Goal: Transaction & Acquisition: Subscribe to service/newsletter

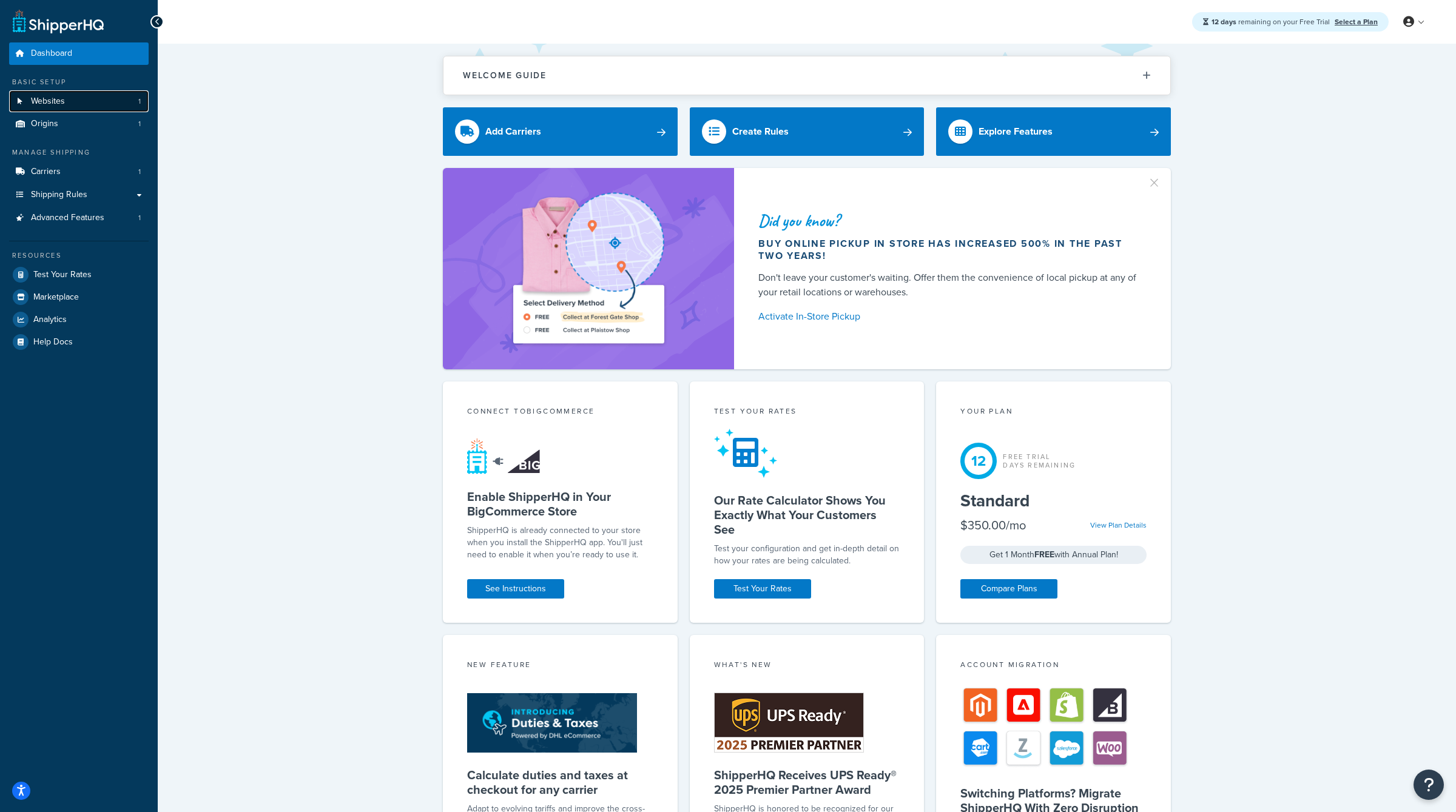
click at [68, 103] on link "Websites 1" at bounding box center [79, 101] width 140 height 23
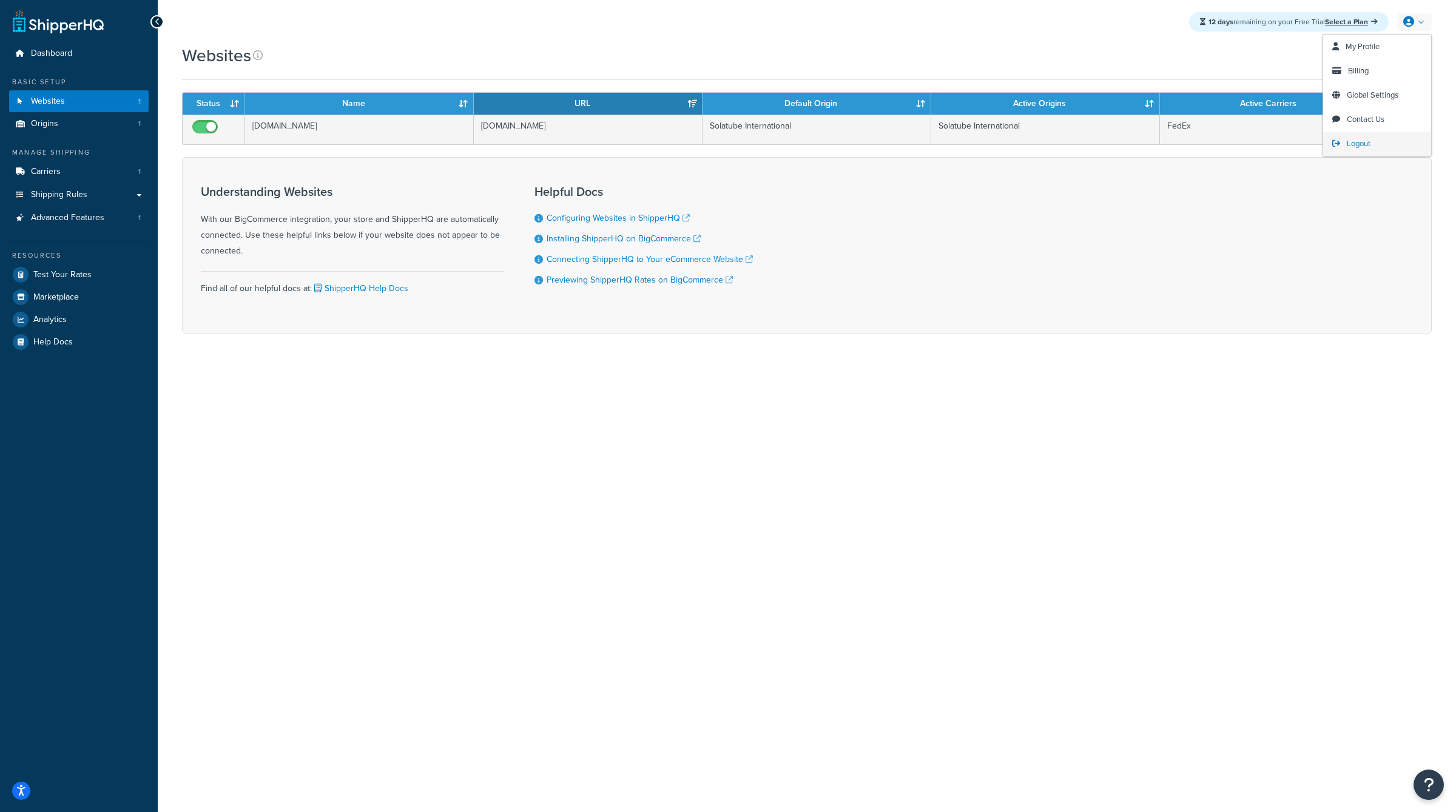
click at [1364, 141] on span "Logout" at bounding box center [1358, 143] width 23 height 12
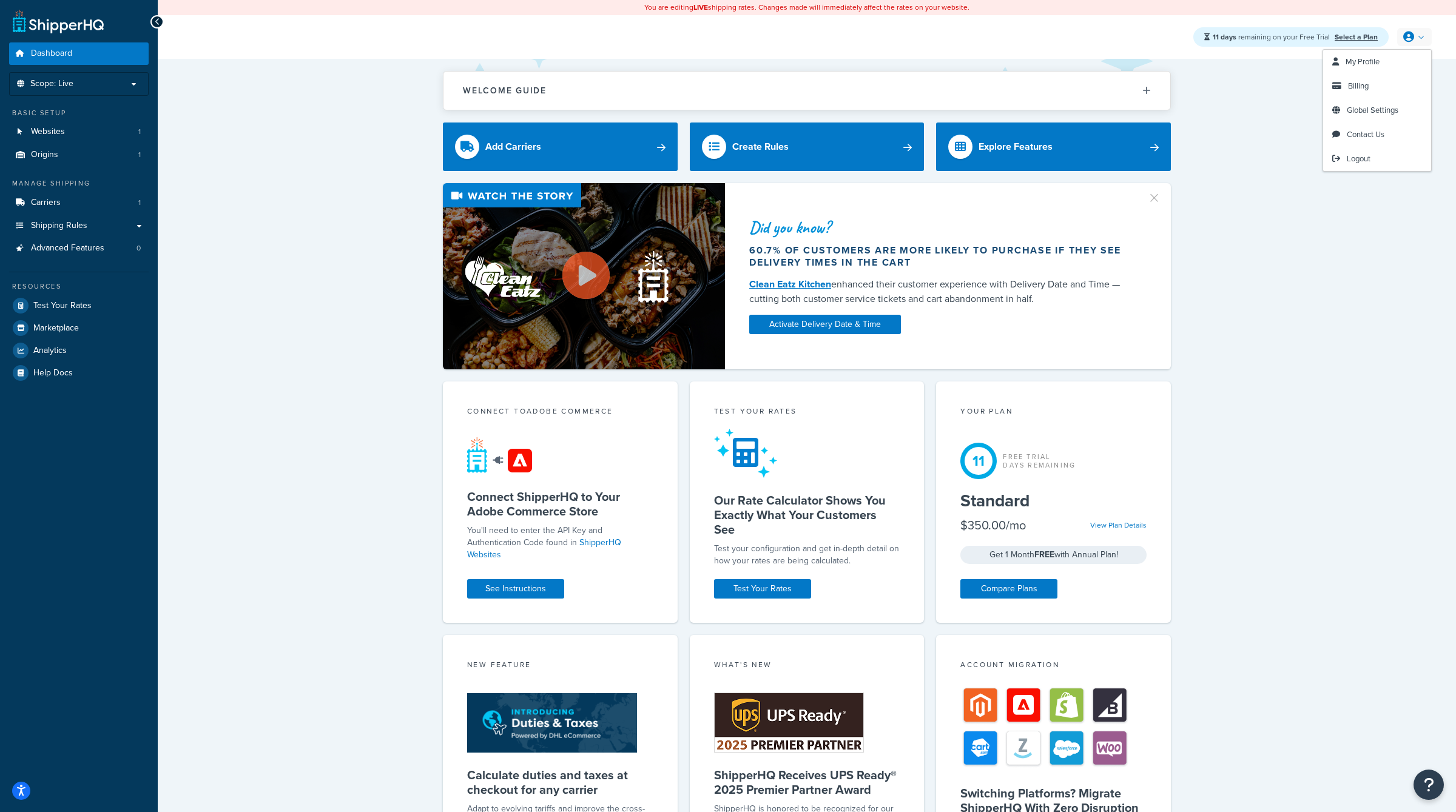
click at [1432, 44] on div "11 days remaining on your Free Trial Select a Plan My Profile Billing Global Se…" at bounding box center [806, 37] width 1298 height 44
click at [1350, 92] on link "Billing" at bounding box center [1377, 85] width 108 height 24
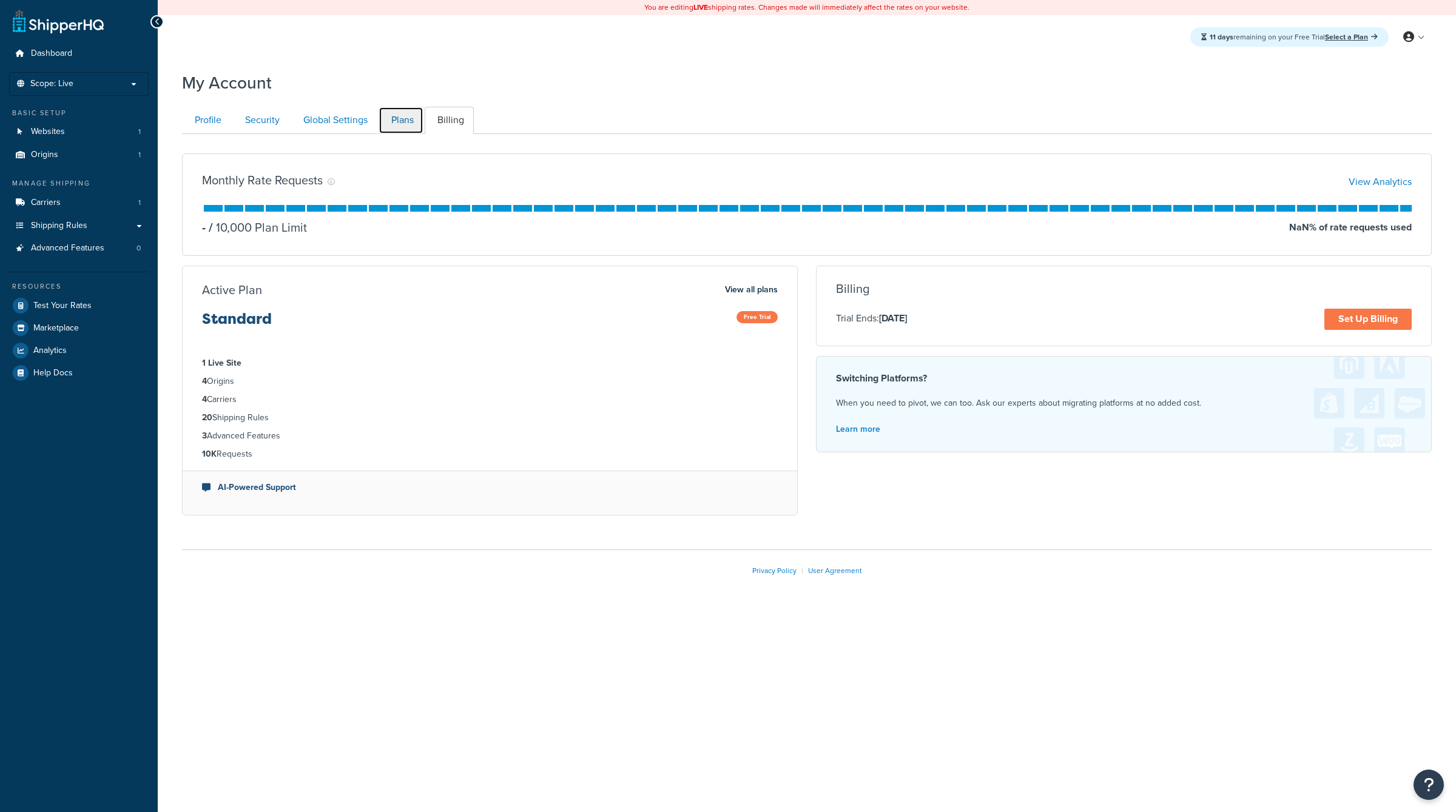
click at [420, 122] on link "Plans" at bounding box center [401, 120] width 45 height 27
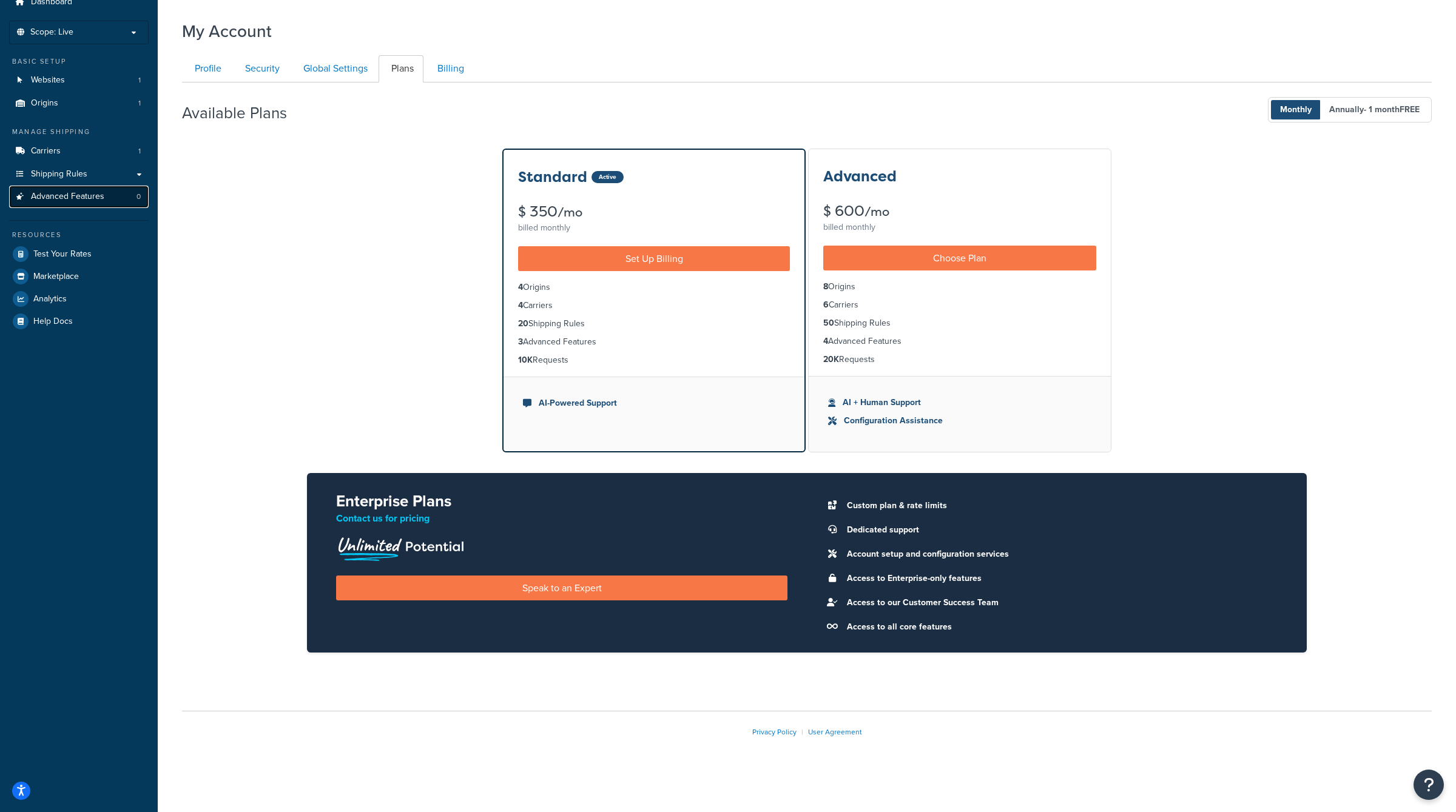
click at [79, 194] on span "Advanced Features" at bounding box center [67, 197] width 73 height 10
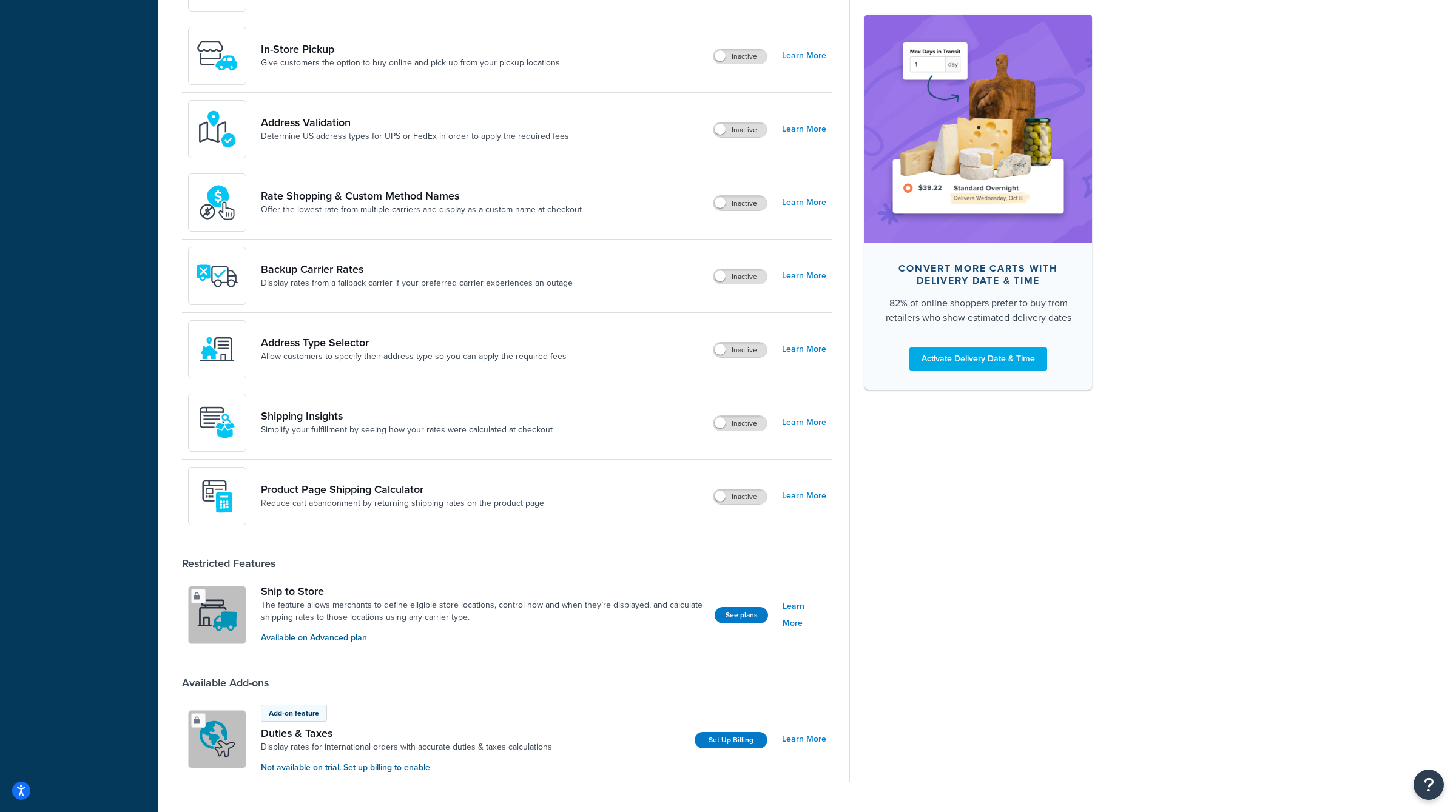
scroll to position [508, 0]
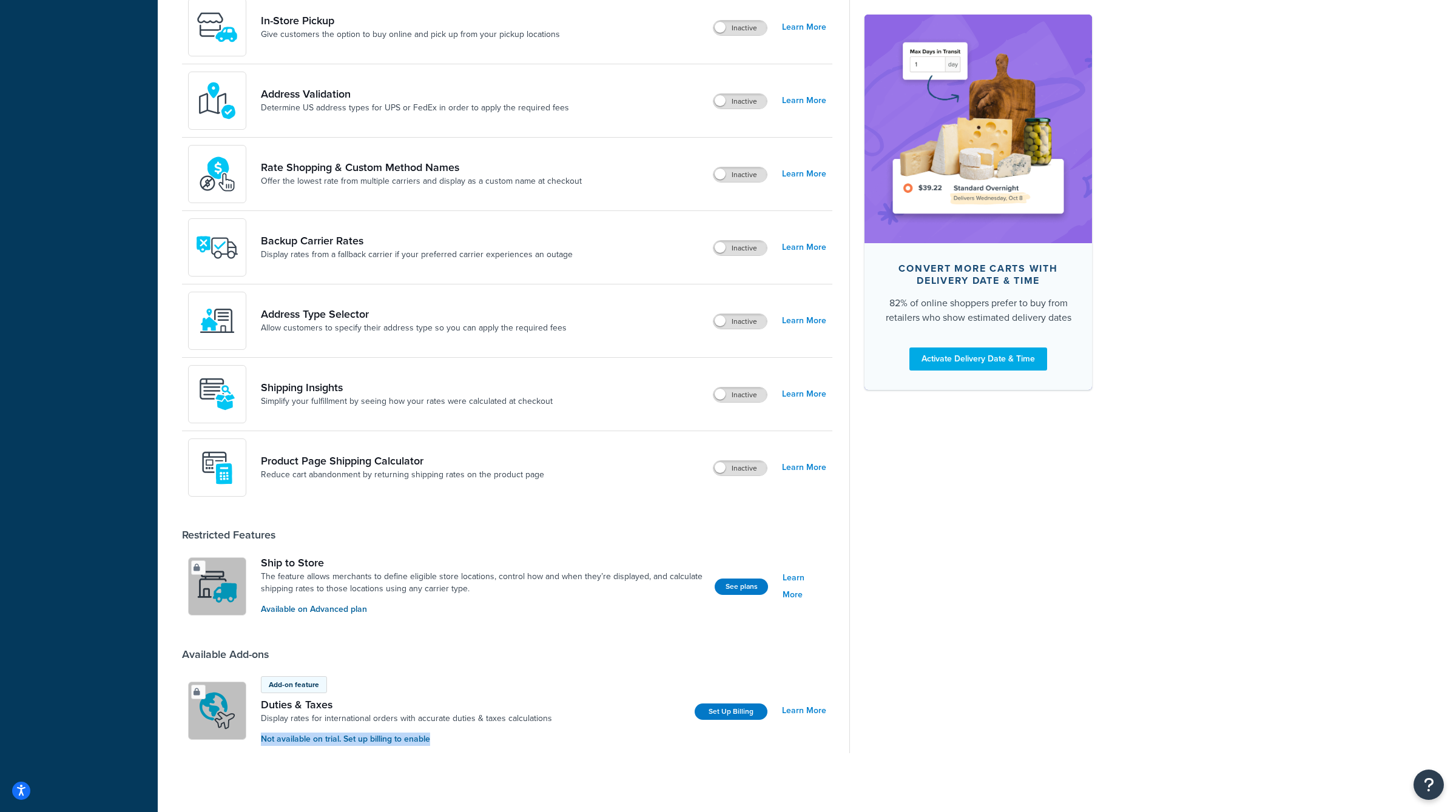
drag, startPoint x: 261, startPoint y: 737, endPoint x: 583, endPoint y: 744, distance: 322.1
click at [580, 744] on div "Add-on feature Duties & Taxes Display rates for international orders with accur…" at bounding box center [507, 711] width 651 height 85
click at [786, 703] on link "Learn More" at bounding box center [804, 711] width 44 height 17
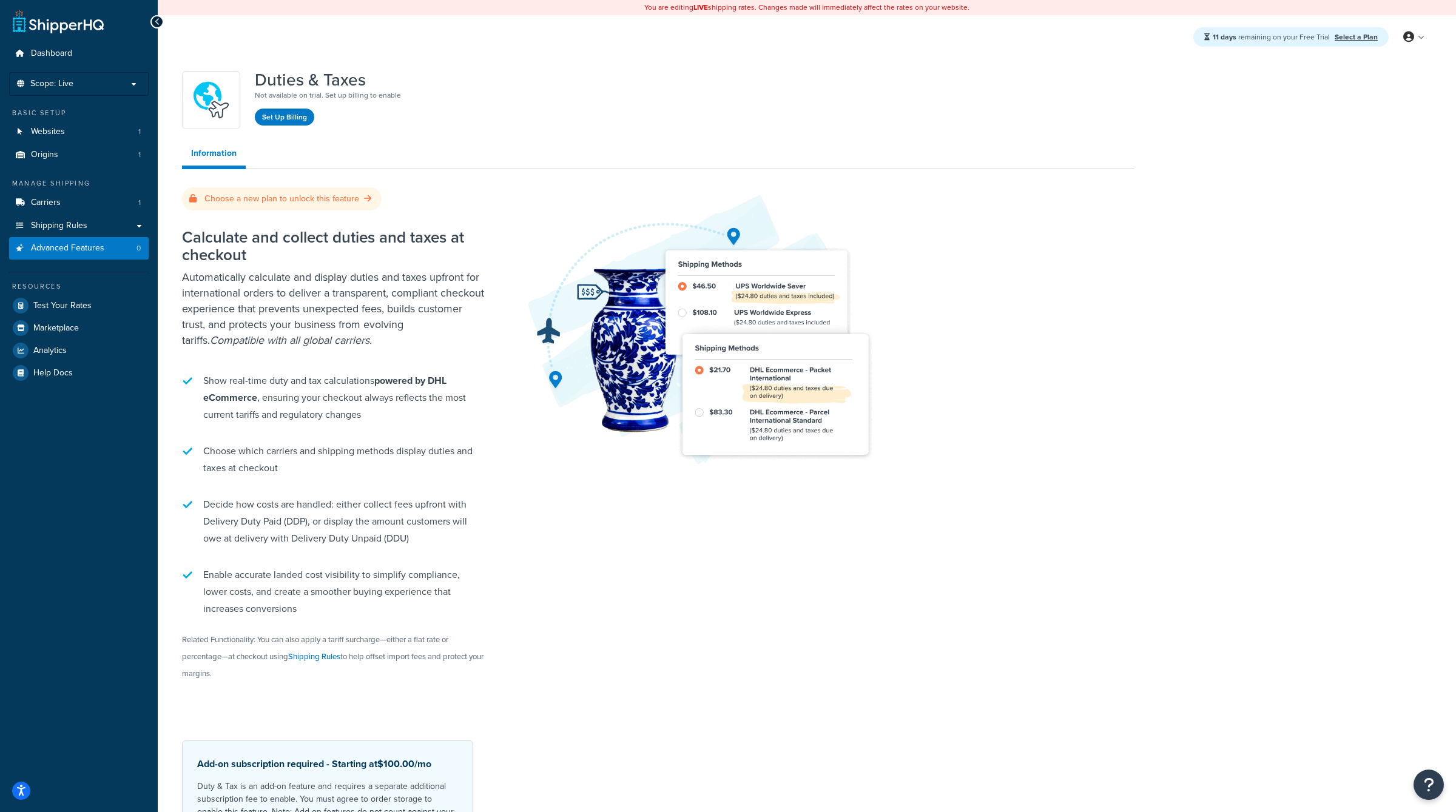
scroll to position [82, 0]
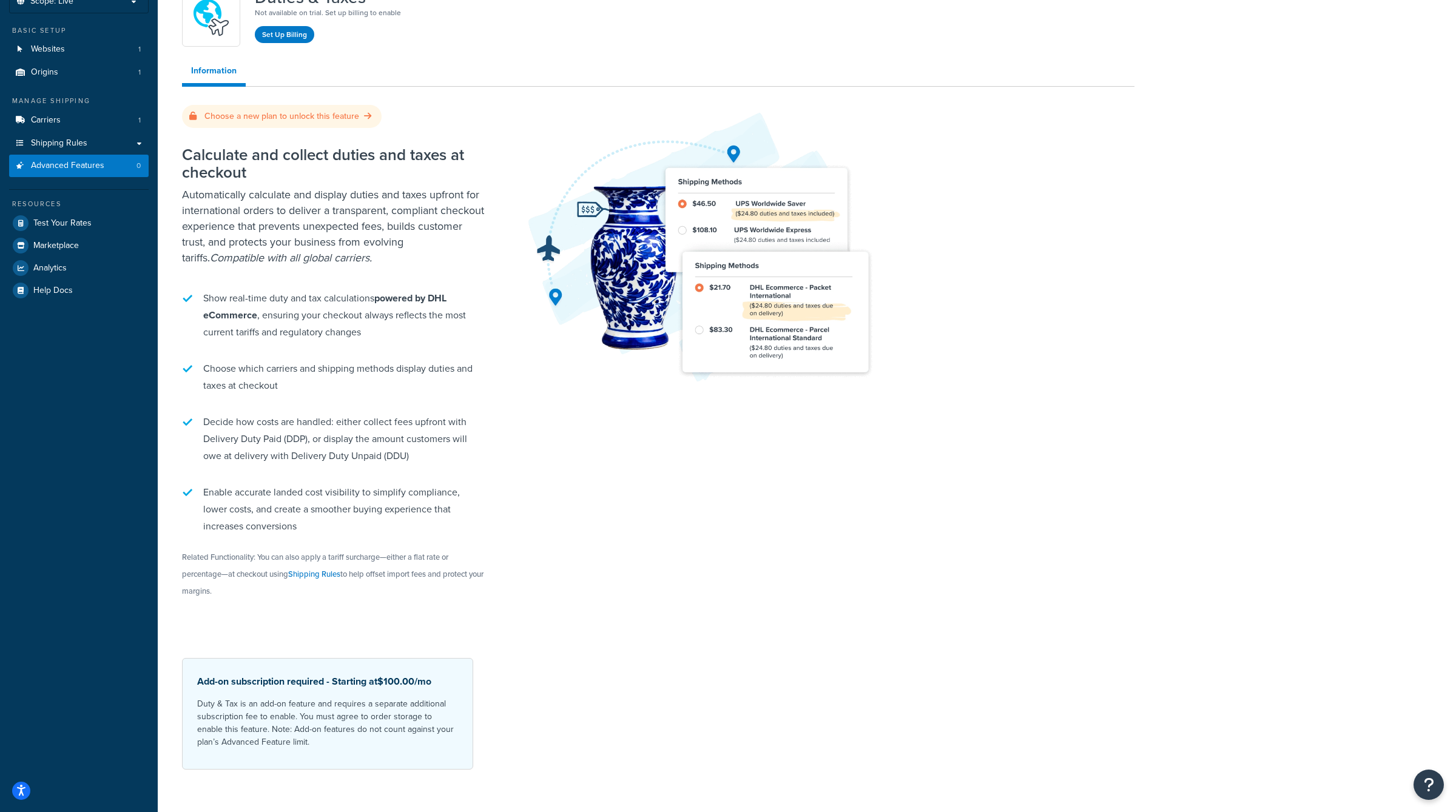
scroll to position [508, 0]
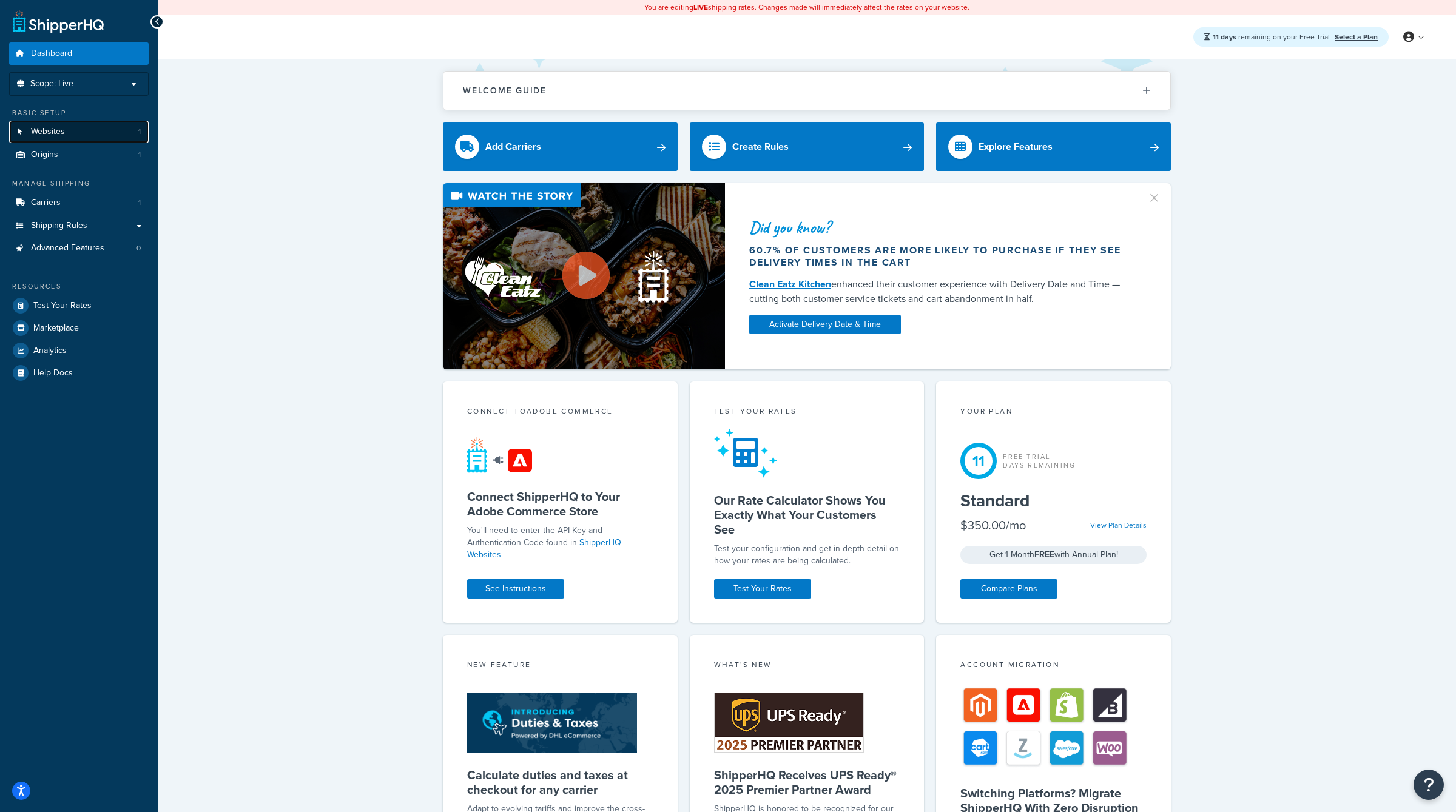
click at [77, 141] on link "Websites 1" at bounding box center [79, 132] width 140 height 23
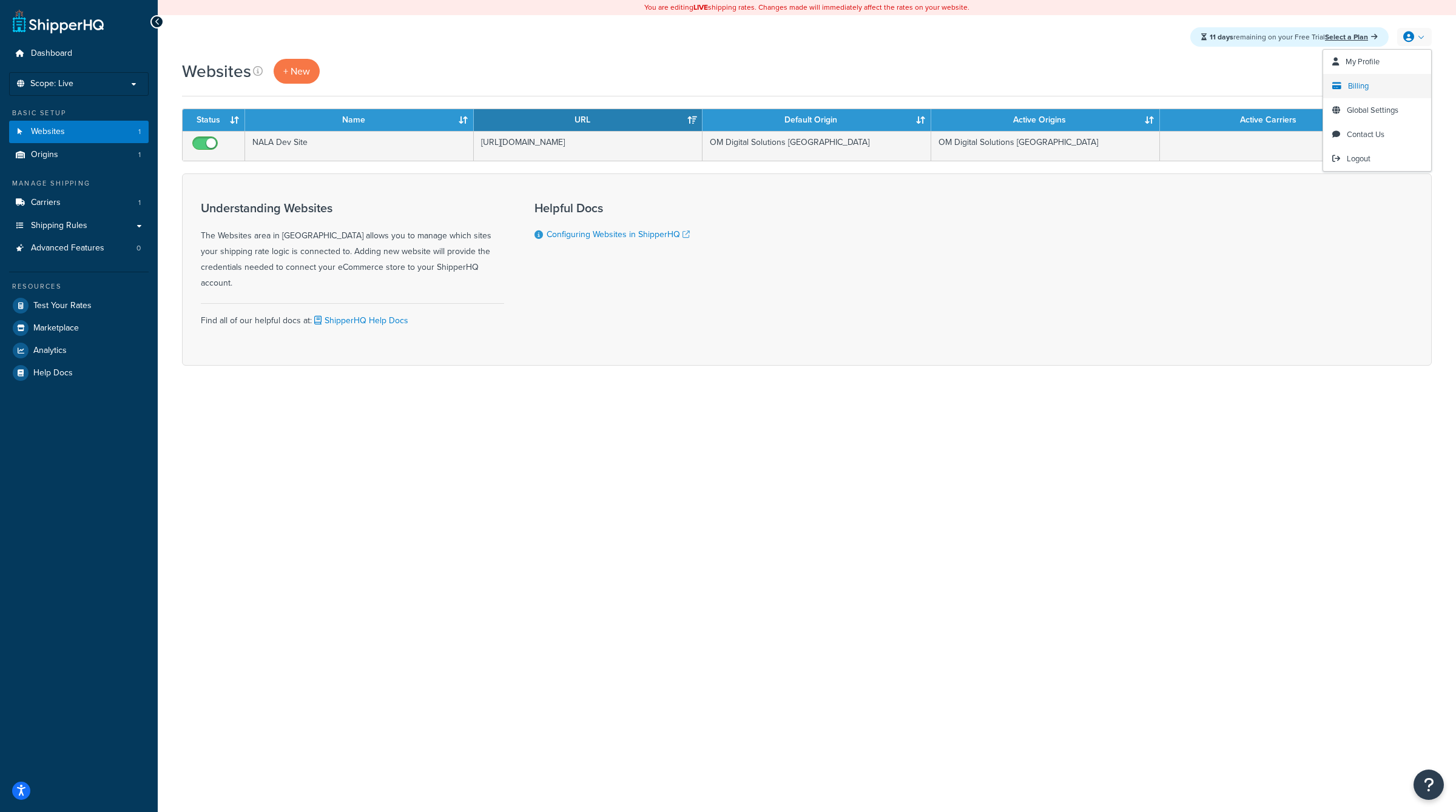
click at [1356, 90] on span "Billing" at bounding box center [1358, 85] width 21 height 12
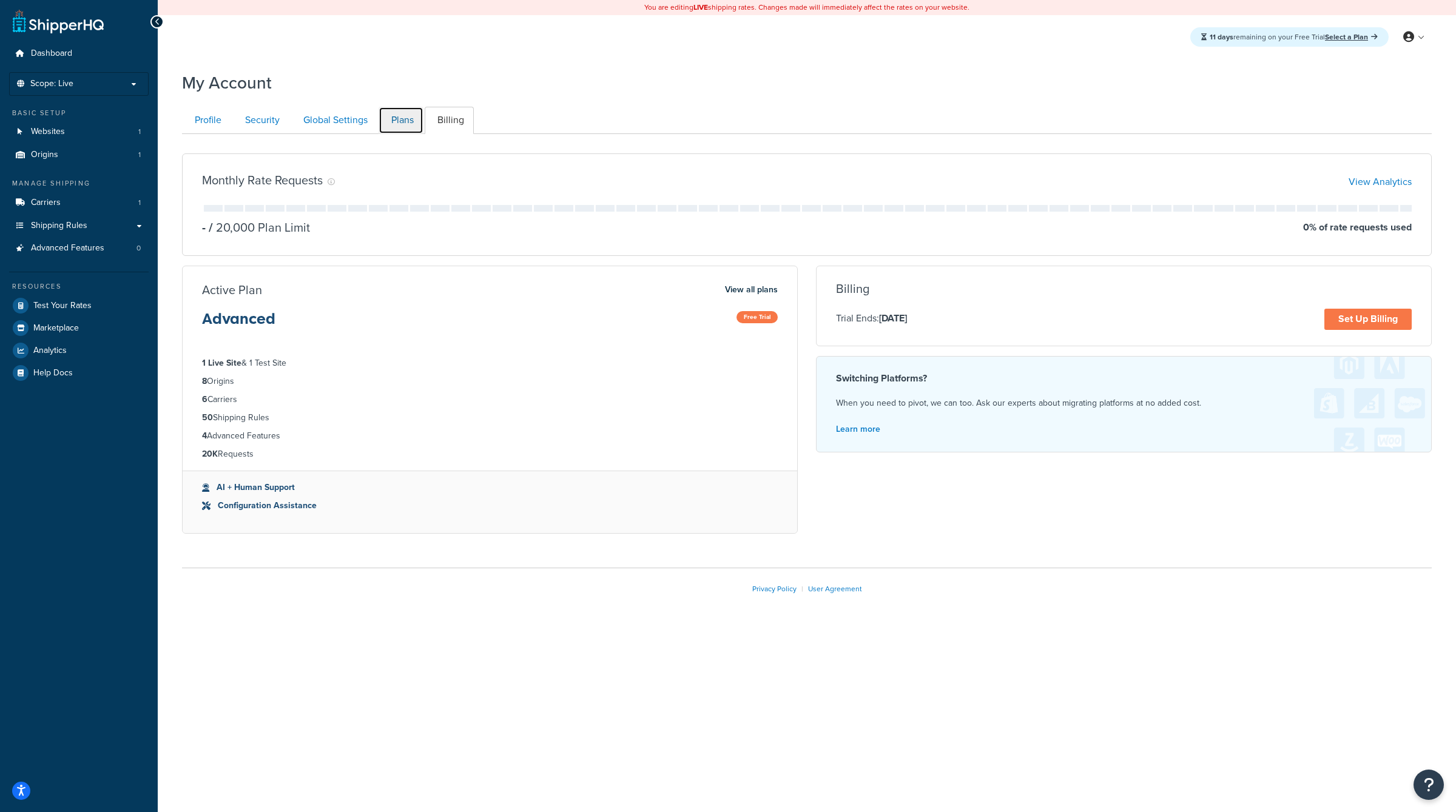
click at [395, 130] on link "Plans" at bounding box center [401, 120] width 45 height 27
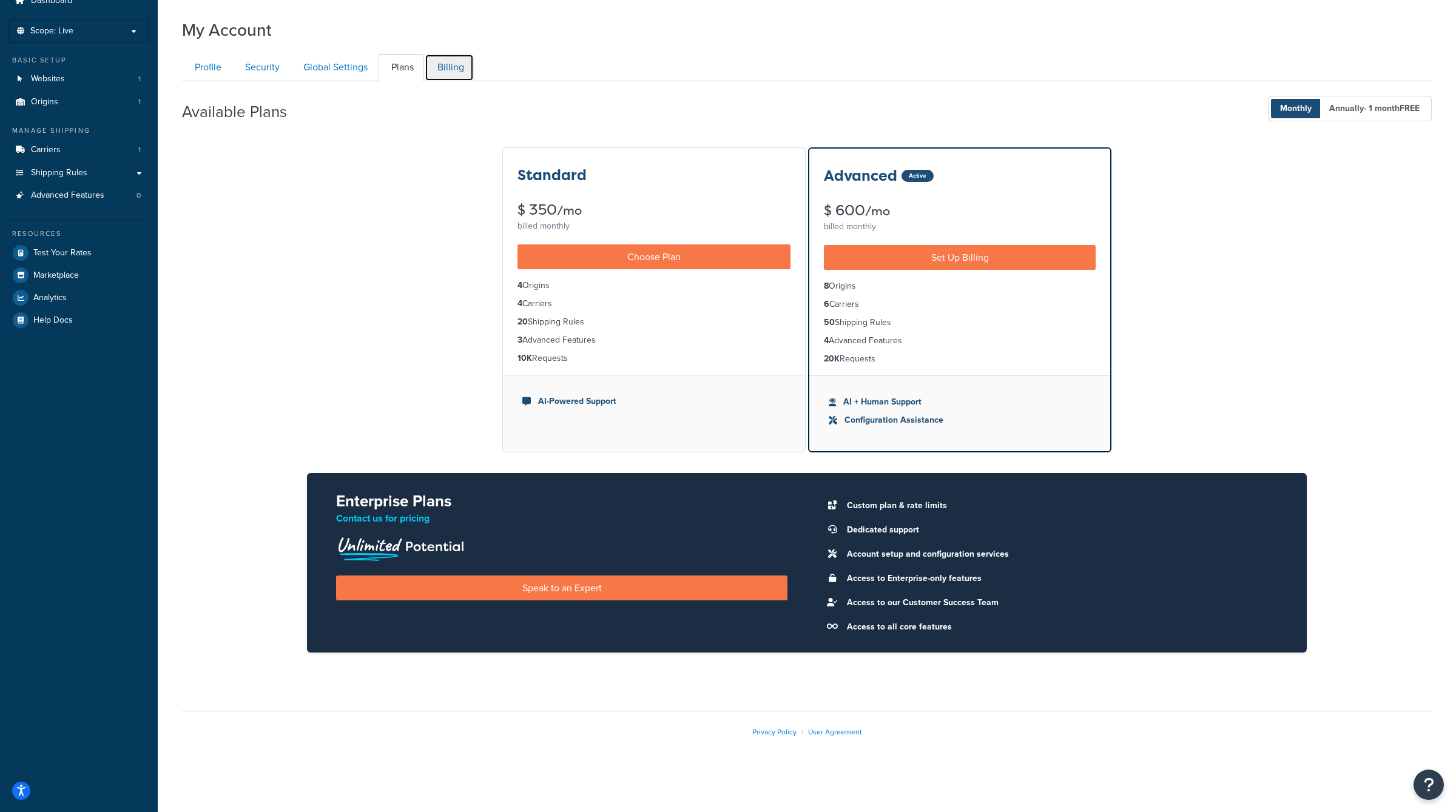
click at [448, 60] on link "Billing" at bounding box center [449, 68] width 49 height 27
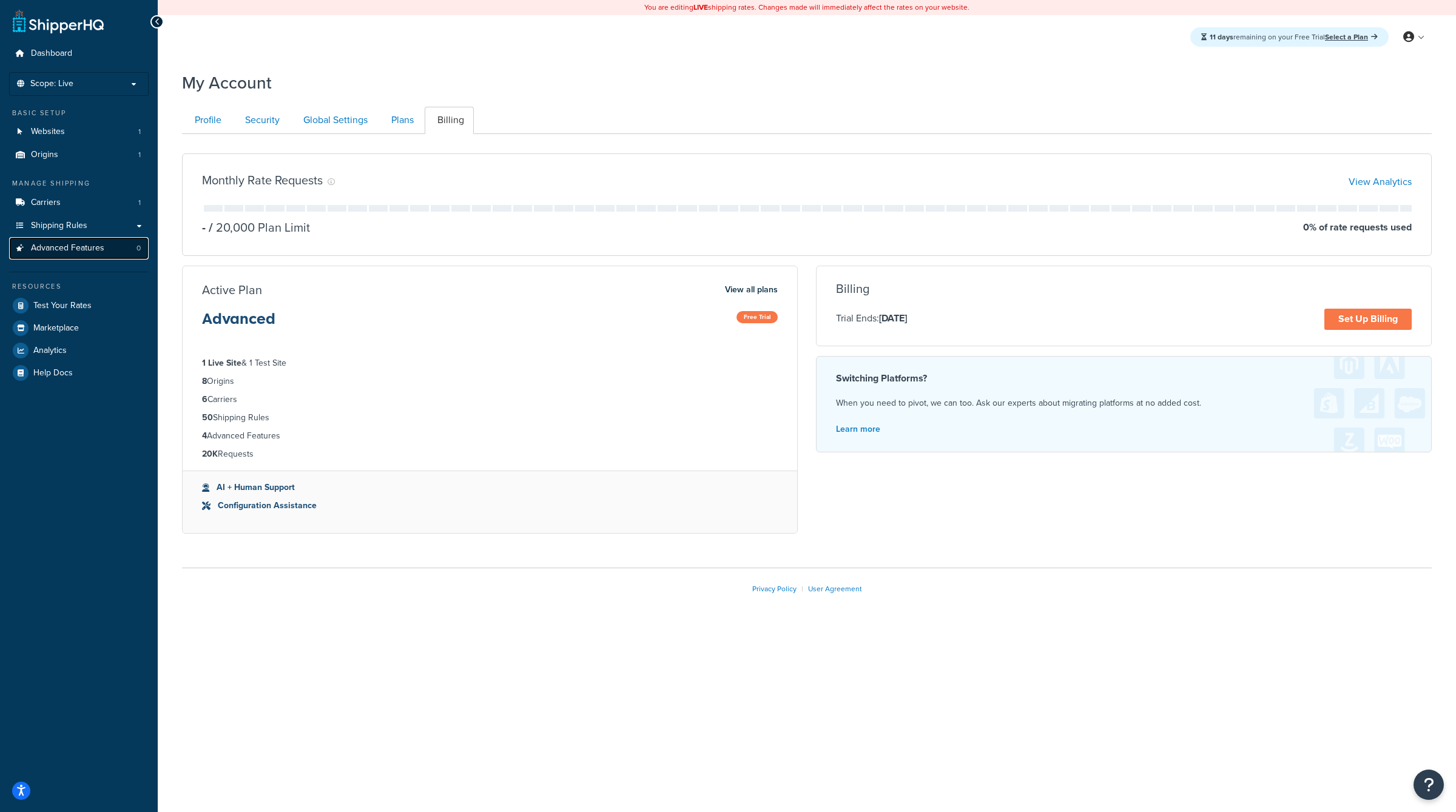
click at [91, 250] on span "Advanced Features" at bounding box center [67, 248] width 73 height 10
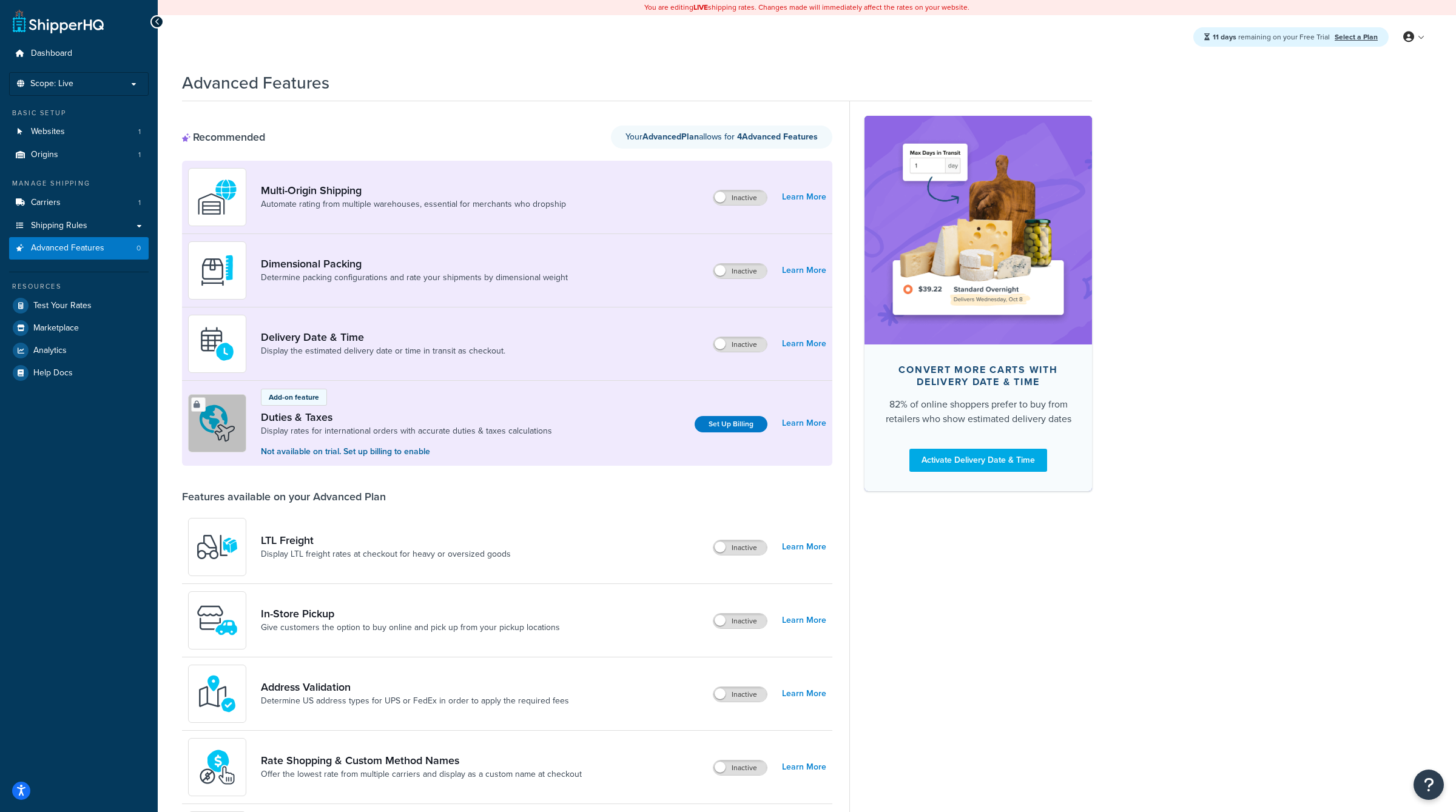
click at [858, 55] on div "11 days remaining on your Free Trial Select a Plan My Profile Billing Global Se…" at bounding box center [806, 37] width 1298 height 44
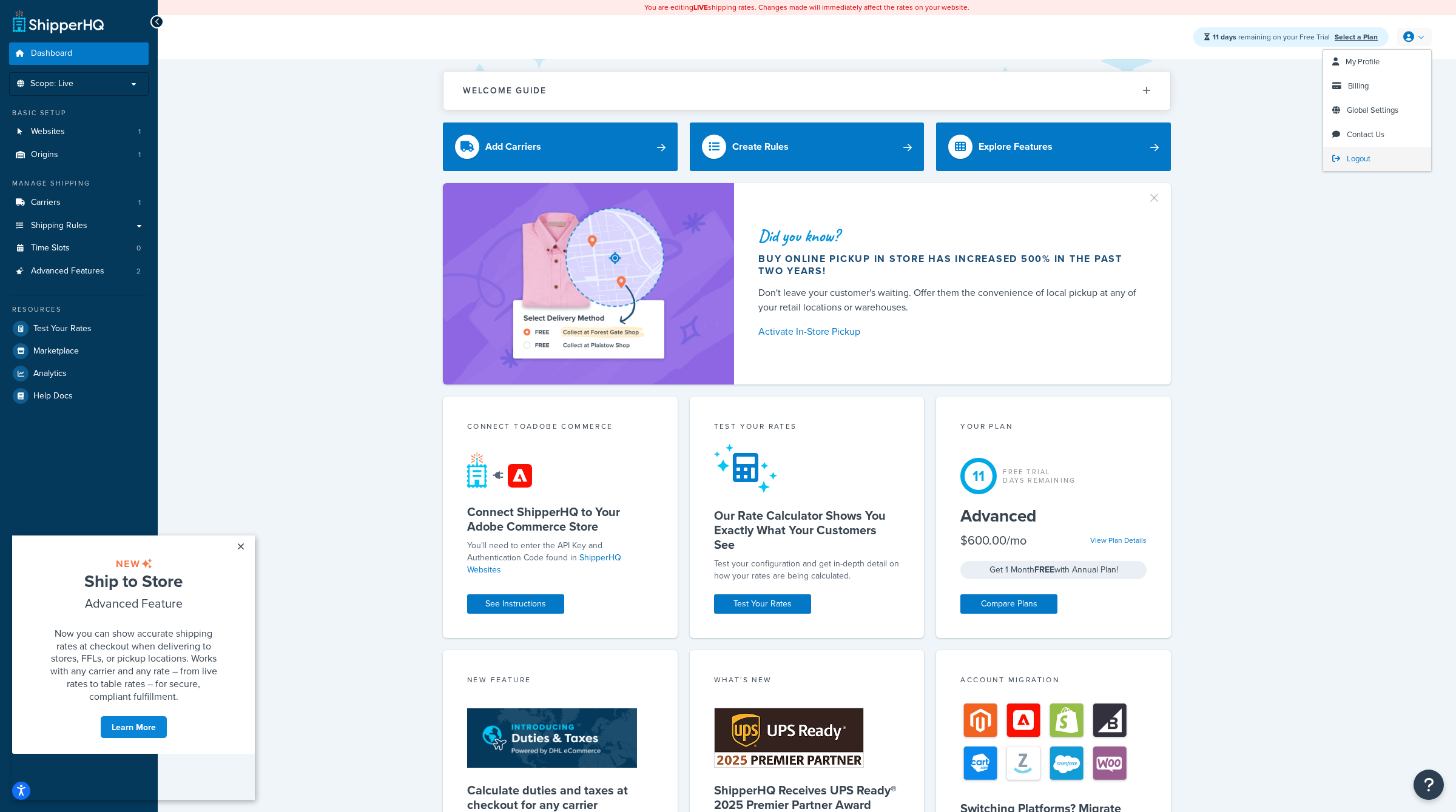
click at [1351, 157] on span "Logout" at bounding box center [1358, 159] width 23 height 12
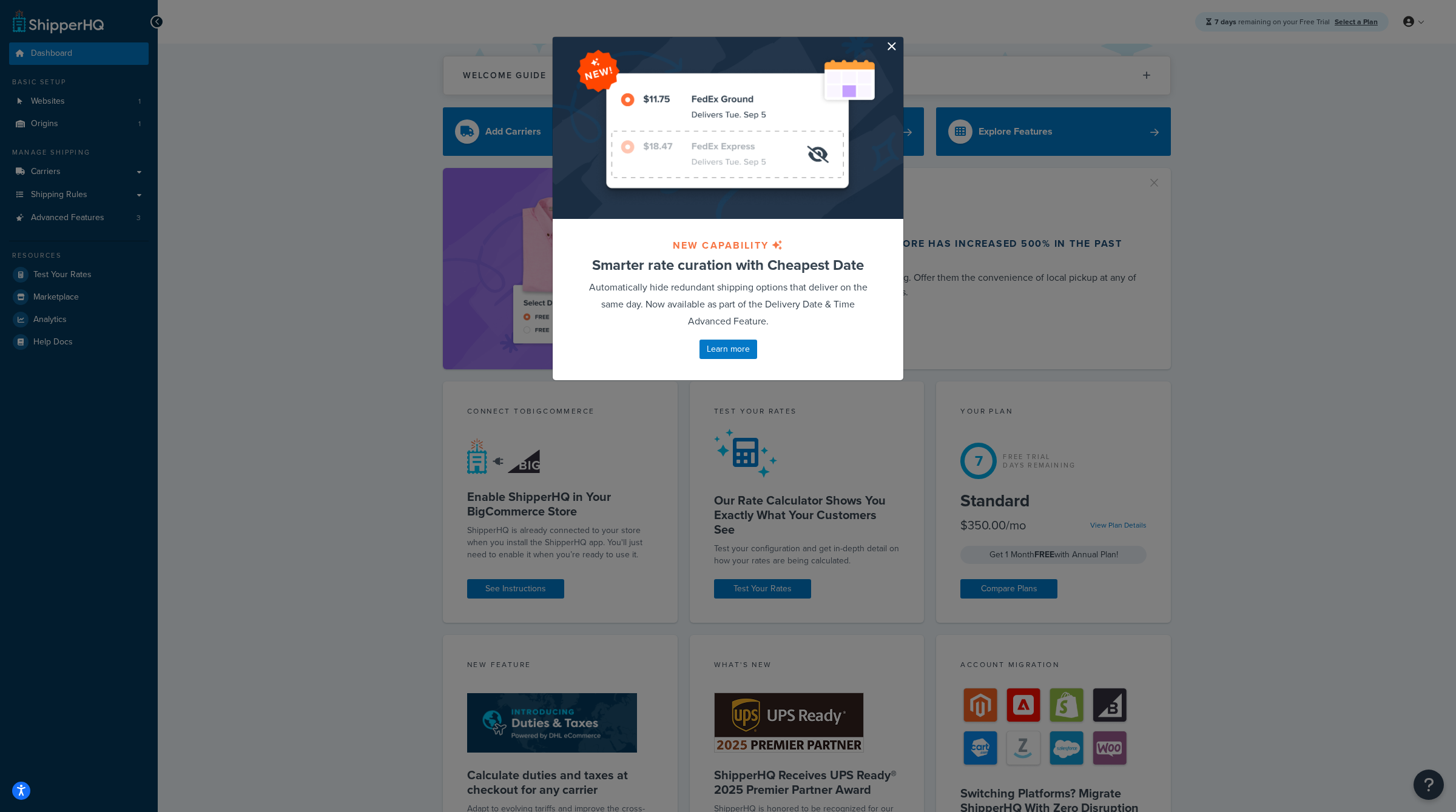
click at [900, 40] on button "button" at bounding box center [901, 38] width 3 height 3
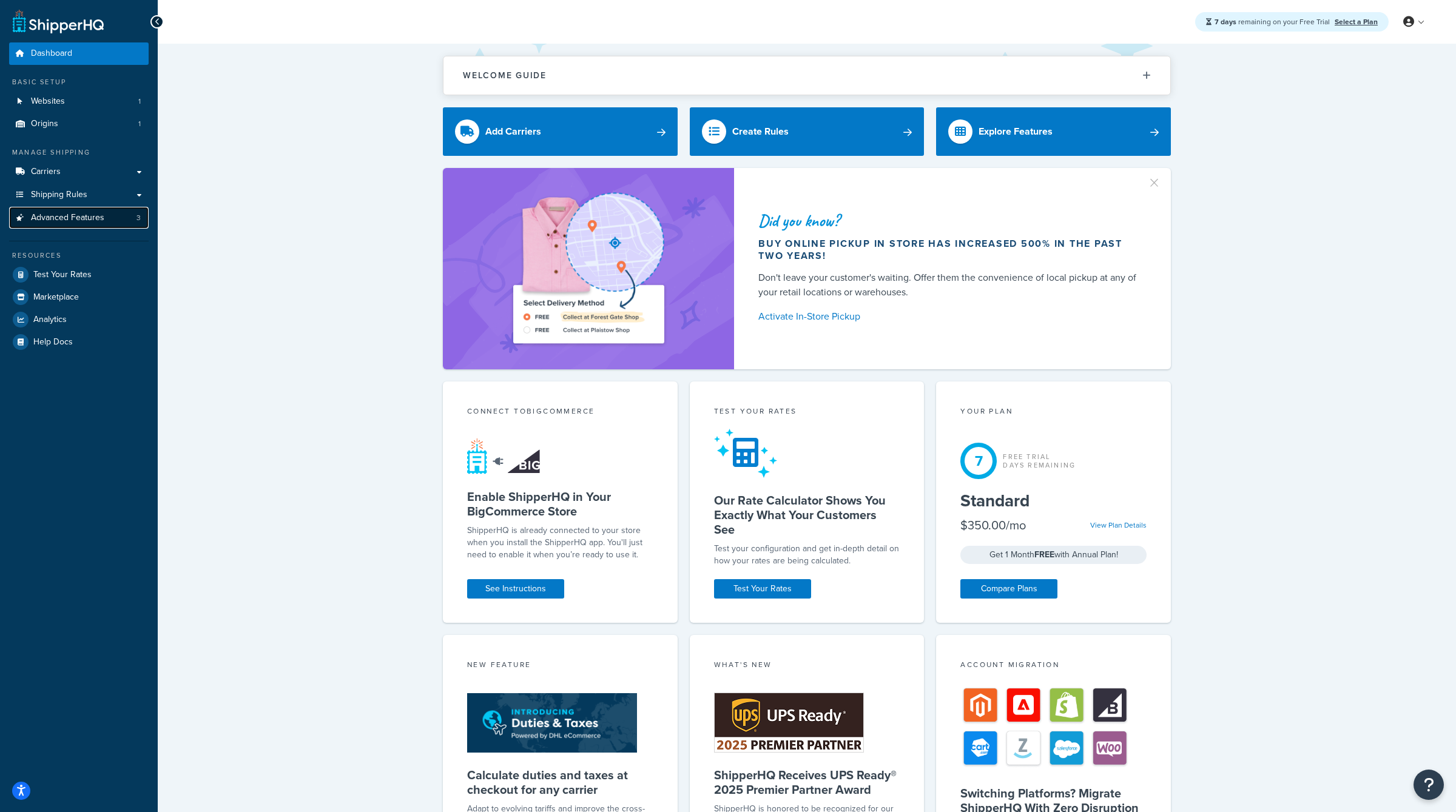
click at [49, 215] on span "Advanced Features" at bounding box center [67, 218] width 73 height 10
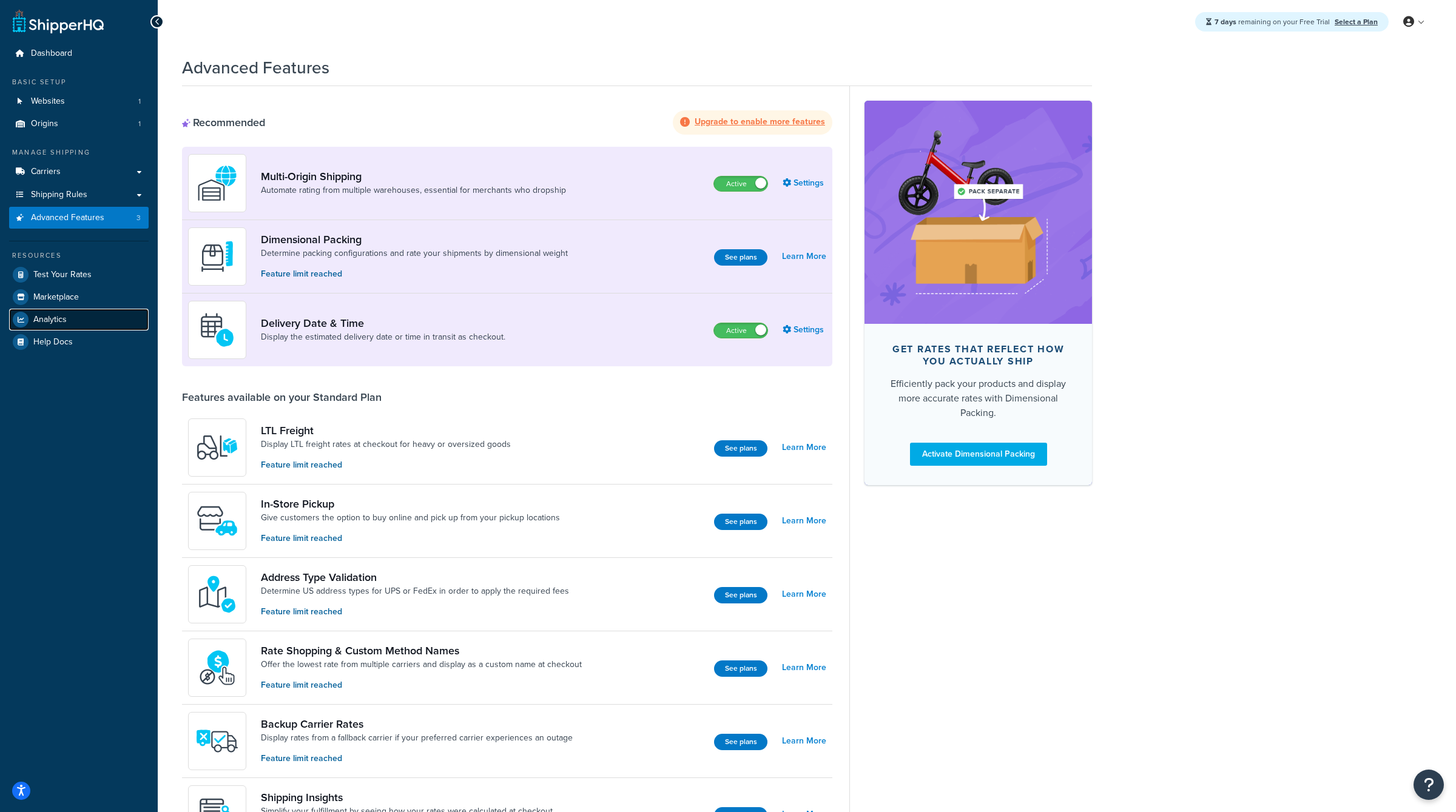
click at [66, 315] on span "Analytics" at bounding box center [50, 320] width 33 height 10
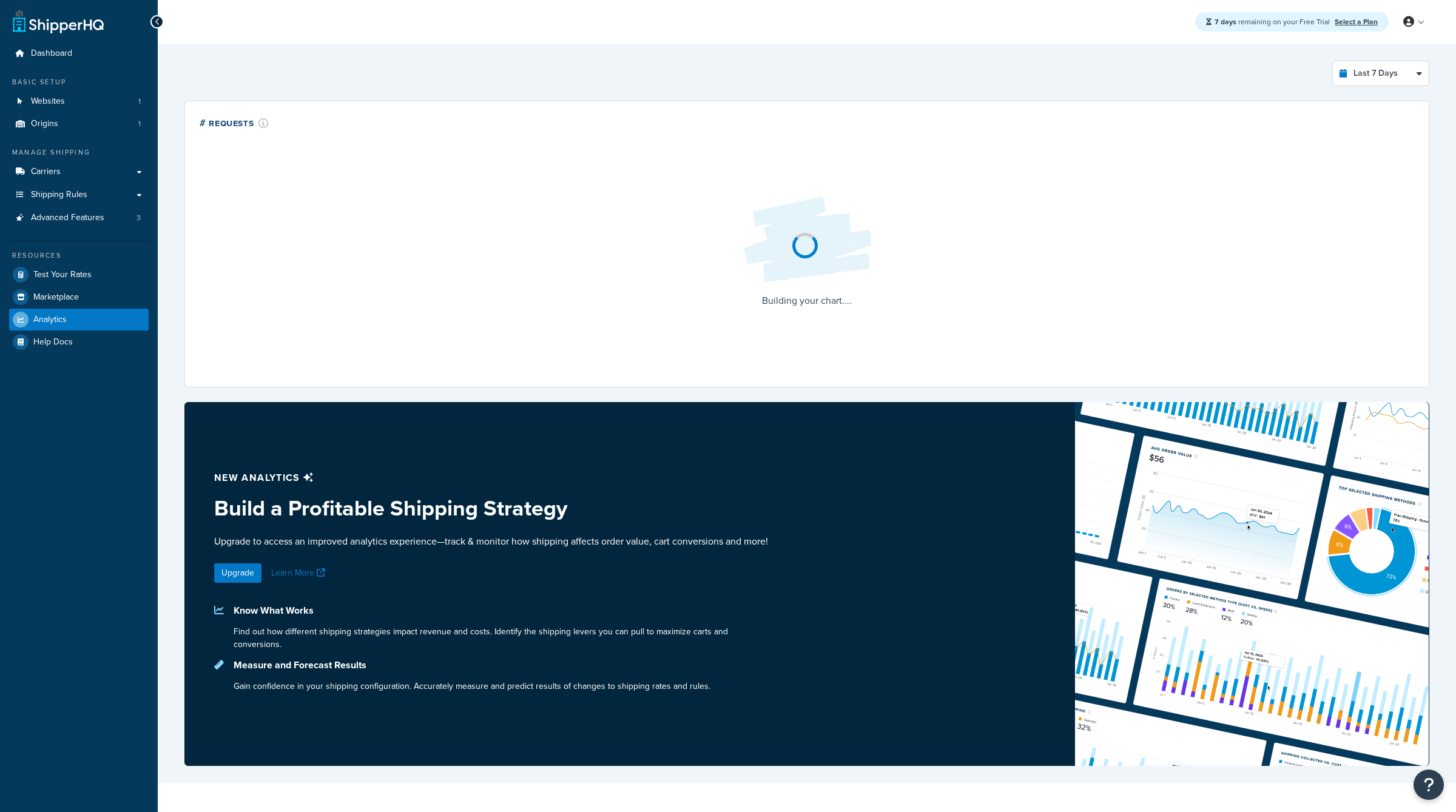
select select "last_7_days"
click at [69, 202] on link "Shipping Rules" at bounding box center [79, 195] width 140 height 23
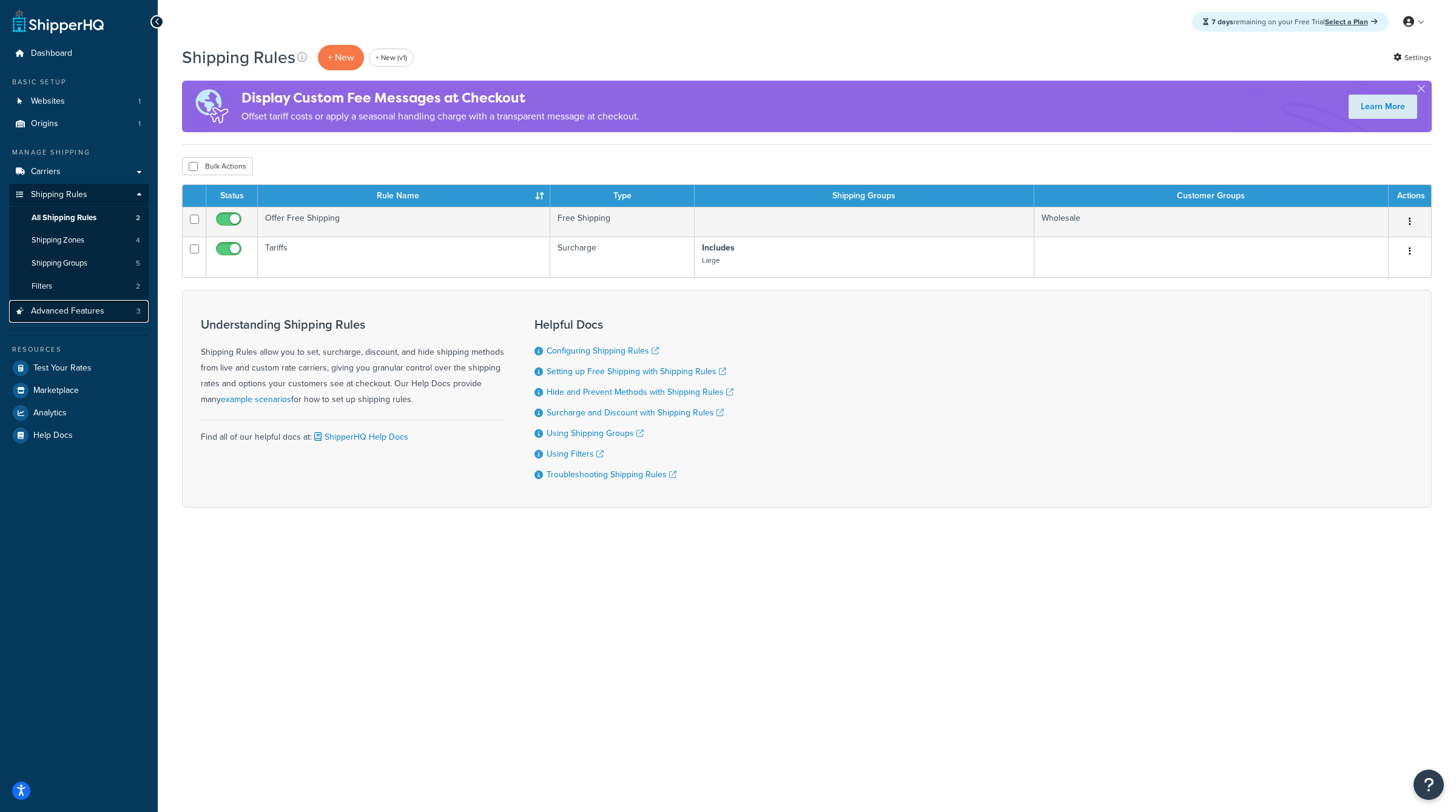
click at [85, 309] on span "Advanced Features" at bounding box center [67, 311] width 73 height 10
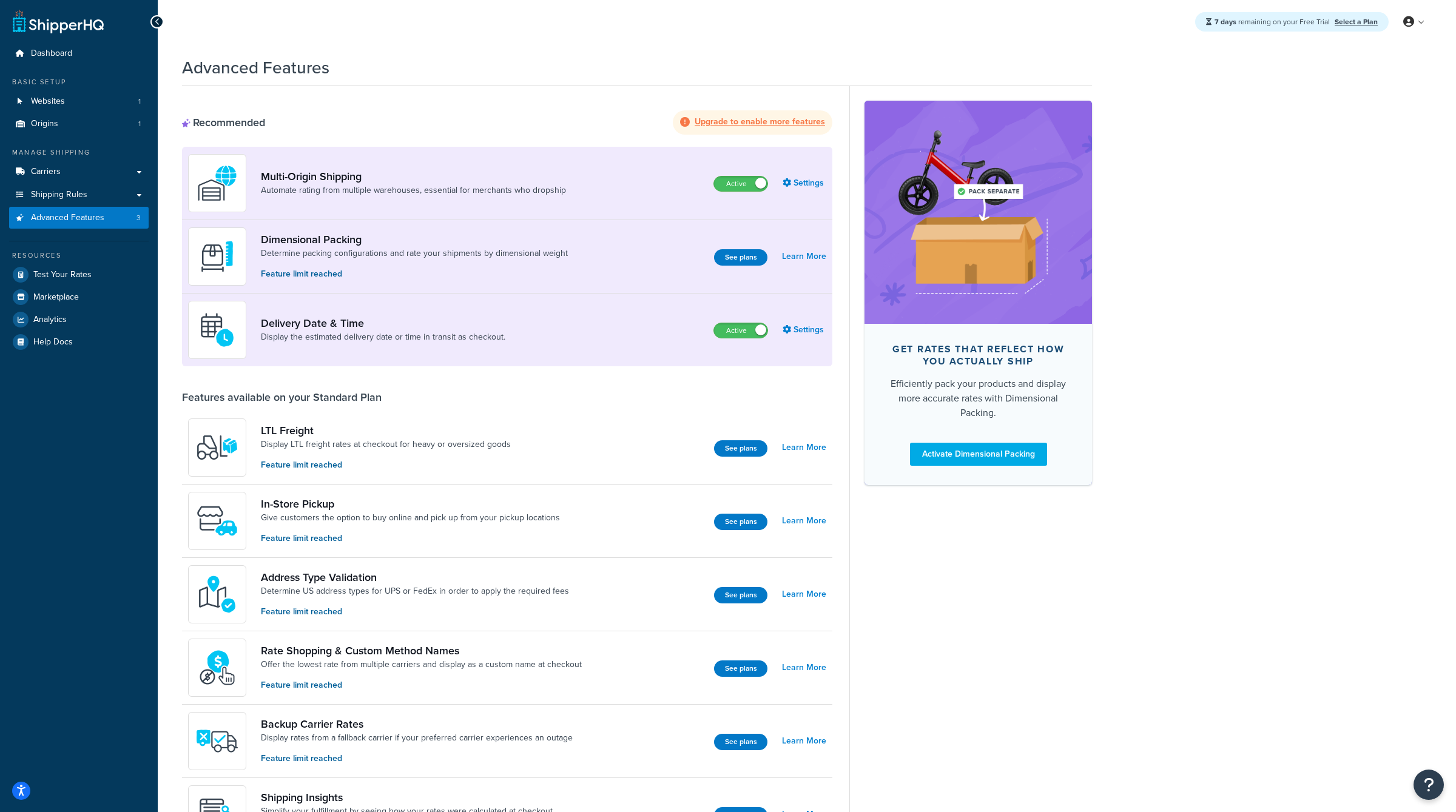
click at [1411, 9] on div "7 days remaining on your Free Trial Select a Plan My Profile Billing Global Set…" at bounding box center [806, 22] width 1298 height 44
click at [1408, 25] on icon at bounding box center [1409, 22] width 11 height 11
click at [1342, 68] on link "Billing" at bounding box center [1377, 71] width 108 height 24
